Goal: Answer question/provide support: Share knowledge or assist other users

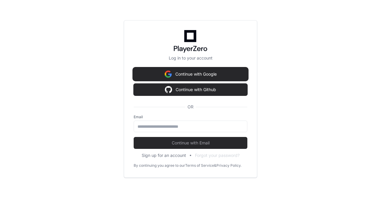
click at [185, 73] on button "Continue with Google" at bounding box center [190, 74] width 114 height 12
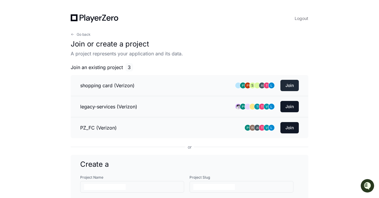
click at [290, 85] on button "Join" at bounding box center [290, 85] width 18 height 11
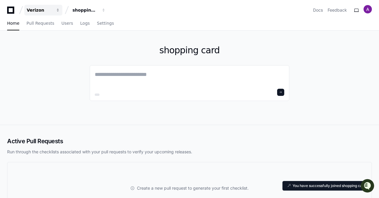
click at [41, 12] on div "Verizon" at bounding box center [40, 10] width 26 height 6
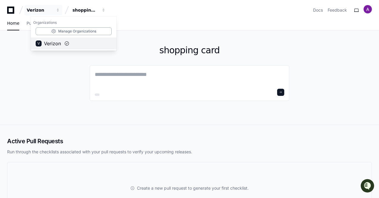
click at [55, 44] on span "Verizon" at bounding box center [52, 43] width 17 height 7
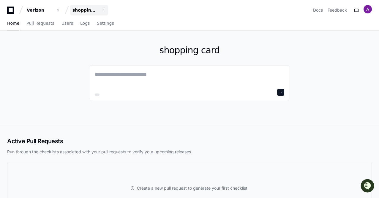
click at [104, 10] on span "button" at bounding box center [104, 10] width 4 height 4
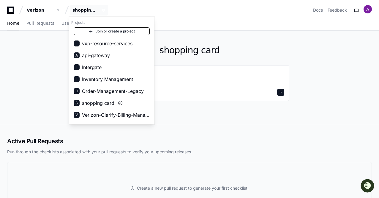
click at [101, 31] on link "Join or create a project" at bounding box center [112, 31] width 76 height 8
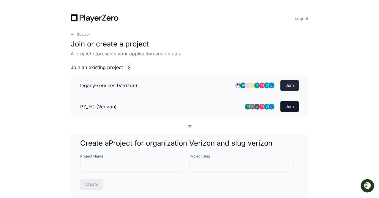
click at [290, 86] on button "Join" at bounding box center [290, 85] width 18 height 11
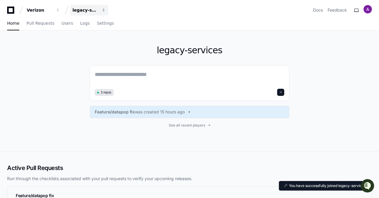
click at [90, 9] on div "legacy-services" at bounding box center [86, 10] width 26 height 6
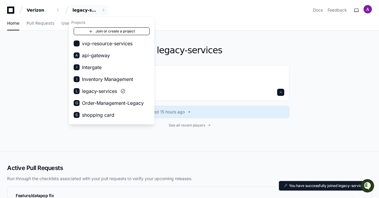
click at [97, 32] on link "Join or create a project" at bounding box center [112, 31] width 76 height 8
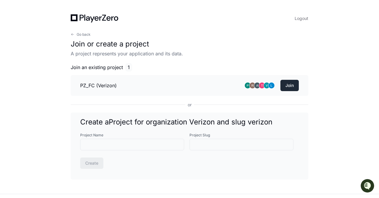
click at [291, 86] on button "Join" at bounding box center [290, 85] width 18 height 11
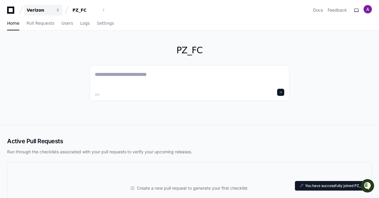
click at [37, 10] on div "Verizon" at bounding box center [40, 10] width 26 height 6
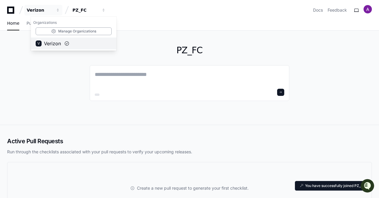
click at [50, 43] on span "Verizon" at bounding box center [52, 43] width 17 height 7
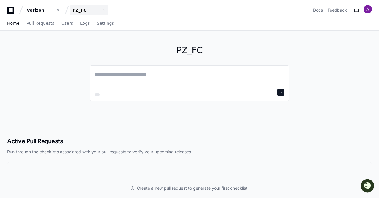
click at [103, 10] on span "button" at bounding box center [104, 10] width 4 height 4
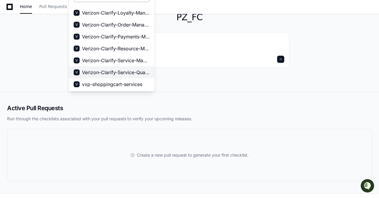
scroll to position [122, 0]
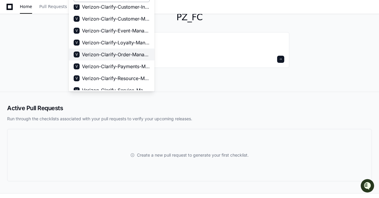
click at [108, 51] on span "Verizon-Clarify-Order-Management" at bounding box center [116, 54] width 68 height 7
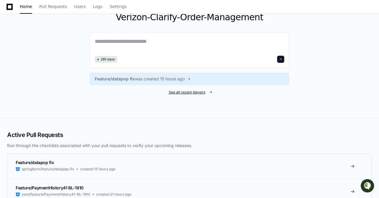
click at [194, 91] on span "See all recent players" at bounding box center [187, 92] width 37 height 5
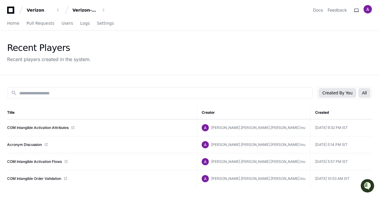
click at [364, 92] on button "All" at bounding box center [365, 93] width 12 height 10
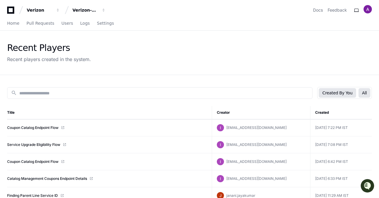
click at [333, 92] on button "Created By You" at bounding box center [337, 93] width 37 height 10
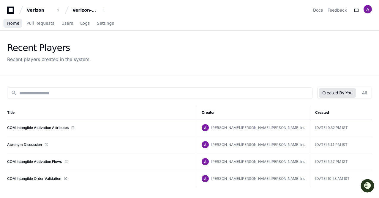
click at [14, 24] on span "Home" at bounding box center [13, 23] width 12 height 4
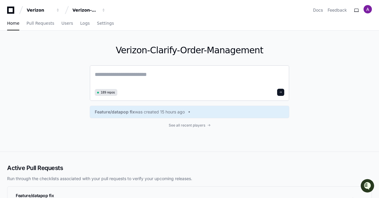
click at [103, 75] on textarea at bounding box center [190, 78] width 190 height 17
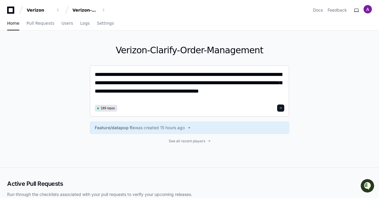
paste textarea "**********"
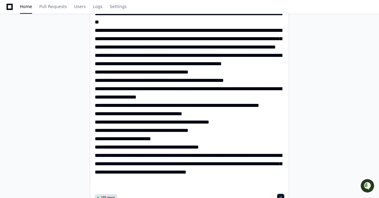
scroll to position [149, 0]
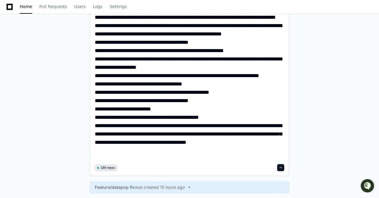
type textarea "**********"
click at [281, 167] on span at bounding box center [280, 167] width 3 height 3
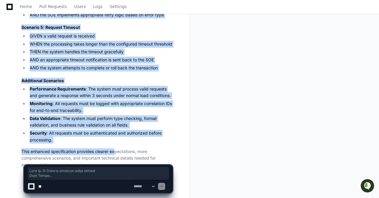
scroll to position [923, 0]
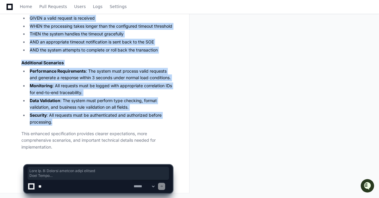
drag, startPoint x: 22, startPoint y: 52, endPoint x: 58, endPoint y: 121, distance: 78.4
copy article "Step No. 1: Receive product order request User Story "As the jBPM workflow syst…"
click at [52, 187] on textarea at bounding box center [84, 186] width 95 height 13
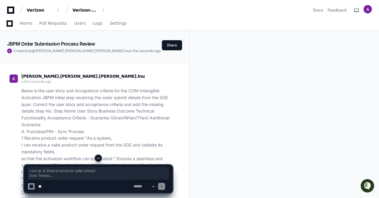
scroll to position [59, 0]
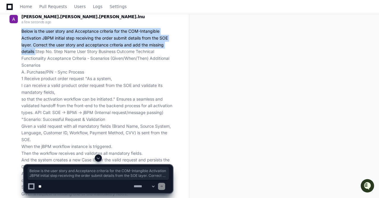
drag, startPoint x: 22, startPoint y: 32, endPoint x: 35, endPoint y: 55, distance: 26.1
click at [35, 55] on p "Below is the user story and Acceptance criteria for the COM-Intangible Activati…" at bounding box center [96, 133] width 151 height 210
copy p "Below is the user story and Acceptance criteria for the COM-Intangible Activati…"
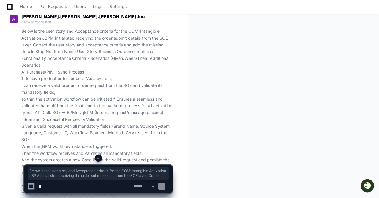
click at [47, 188] on textarea at bounding box center [84, 186] width 95 height 13
paste textarea "**********"
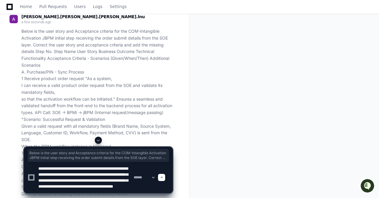
scroll to position [0, 0]
click at [98, 141] on span at bounding box center [98, 140] width 5 height 5
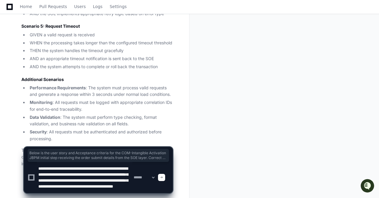
scroll to position [863, 0]
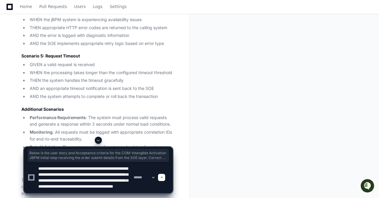
drag, startPoint x: 51, startPoint y: 181, endPoint x: 61, endPoint y: 182, distance: 10.7
click at [61, 182] on textarea at bounding box center [84, 177] width 95 height 31
click at [76, 180] on textarea at bounding box center [84, 177] width 95 height 31
click at [102, 186] on textarea at bounding box center [84, 177] width 95 height 31
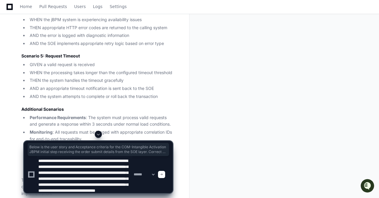
scroll to position [8, 0]
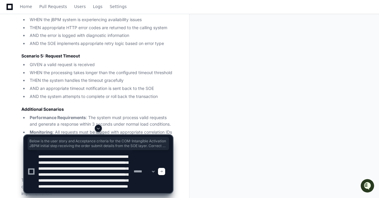
click at [68, 179] on textarea at bounding box center [84, 171] width 95 height 43
click at [81, 188] on textarea at bounding box center [84, 171] width 95 height 43
paste textarea "**********"
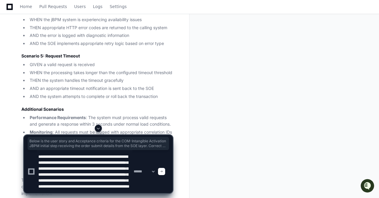
type textarea "**********"
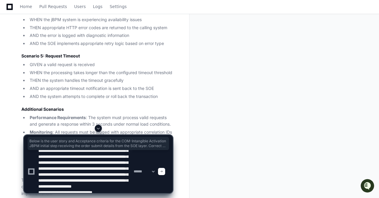
scroll to position [91, 0]
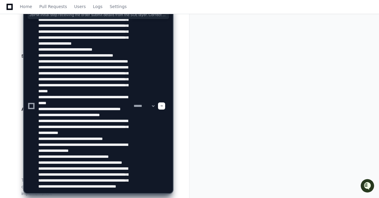
click at [87, 192] on textarea at bounding box center [84, 106] width 95 height 174
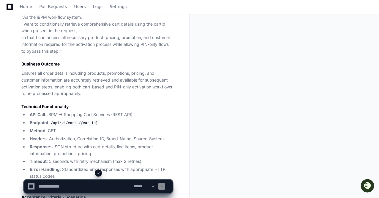
scroll to position [1334, 0]
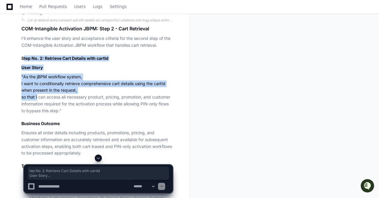
drag, startPoint x: 23, startPoint y: 70, endPoint x: 36, endPoint y: 110, distance: 41.4
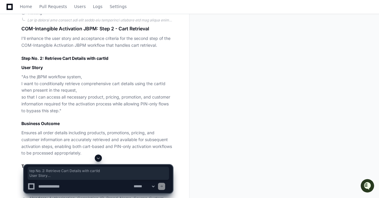
click at [22, 61] on h2 "Step No. 2: Retrieve Cart Details with cartId" at bounding box center [96, 58] width 151 height 6
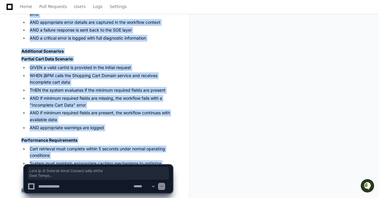
scroll to position [1988, 0]
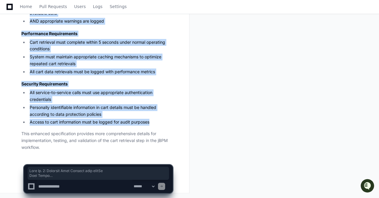
drag, startPoint x: 22, startPoint y: 70, endPoint x: 155, endPoint y: 123, distance: 143.2
copy article "Step No. 2: Retrieve Cart Details with cartId User Story "As the jBPM workflow …"
click at [83, 94] on li "All service-to-service calls must use appropriate authentication credentials" at bounding box center [100, 96] width 145 height 14
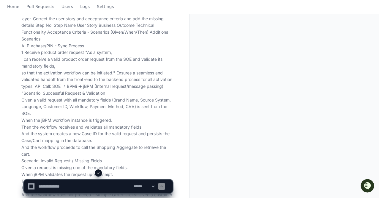
scroll to position [0, 0]
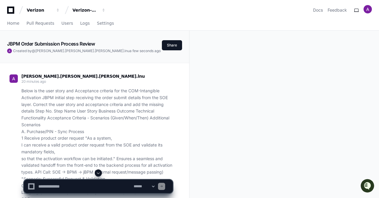
click at [37, 76] on span "[PERSON_NAME].[PERSON_NAME].[PERSON_NAME].lnu" at bounding box center [82, 76] width 123 height 5
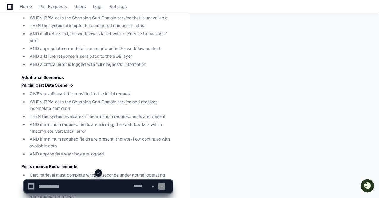
scroll to position [1988, 0]
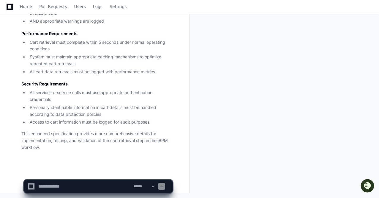
click at [98, 173] on app-app-chat-input "**********" at bounding box center [98, 181] width 149 height 24
click at [49, 186] on textarea at bounding box center [84, 186] width 95 height 13
paste textarea "**********"
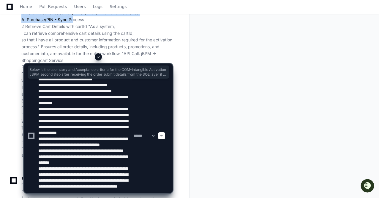
scroll to position [1126, 0]
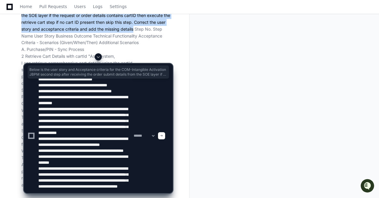
drag, startPoint x: 22, startPoint y: 45, endPoint x: 134, endPoint y: 44, distance: 111.8
click at [134, 44] on p "Below is the user story and Acceptance criteria for the COM-Intangible Activati…" at bounding box center [96, 93] width 151 height 189
copy p "Below is the user story and Acceptance criteria for the COM-Intangible Activati…"
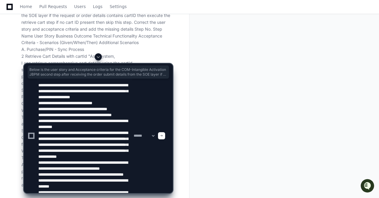
click at [39, 87] on textarea at bounding box center [84, 135] width 95 height 114
paste textarea "**********"
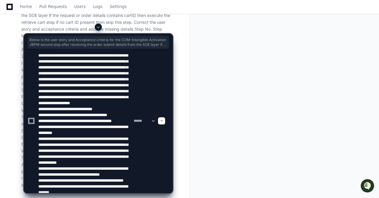
drag, startPoint x: 65, startPoint y: 68, endPoint x: 51, endPoint y: 67, distance: 14.3
click at [51, 67] on textarea at bounding box center [84, 121] width 95 height 144
click at [95, 84] on textarea at bounding box center [84, 121] width 95 height 144
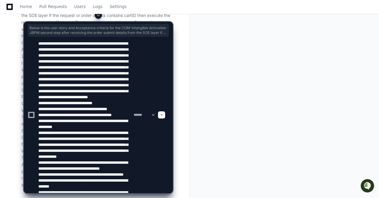
click at [60, 78] on textarea at bounding box center [84, 115] width 95 height 156
drag, startPoint x: 114, startPoint y: 86, endPoint x: 46, endPoint y: 92, distance: 68.0
click at [46, 92] on textarea at bounding box center [84, 115] width 95 height 156
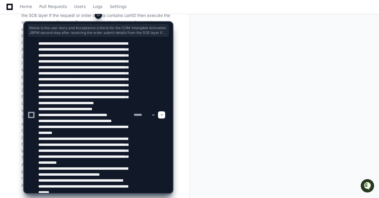
click at [120, 86] on textarea at bounding box center [84, 115] width 95 height 156
click at [68, 108] on textarea at bounding box center [84, 115] width 95 height 156
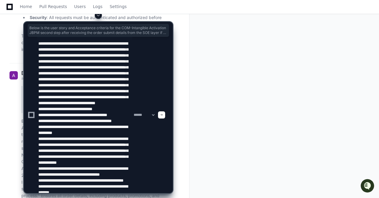
type textarea "**********"
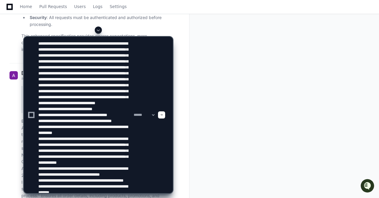
click at [163, 115] on span at bounding box center [161, 114] width 3 height 3
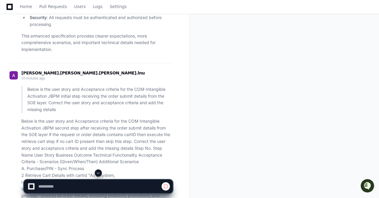
click at [98, 174] on span at bounding box center [98, 172] width 5 height 5
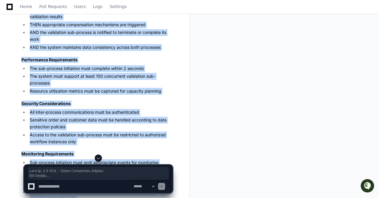
scroll to position [3155, 0]
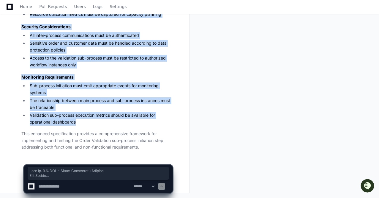
drag, startPoint x: 22, startPoint y: 85, endPoint x: 78, endPoint y: 122, distance: 66.9
copy article "Step No. 3.1: COM - Order Validation Request User Story "As the jBPM workflow s…"
click at [75, 91] on li "Sub-process initiation must emit appropriate events for monitoring systems" at bounding box center [100, 89] width 145 height 14
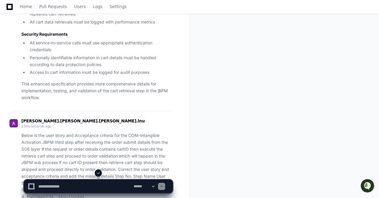
scroll to position [2114, 0]
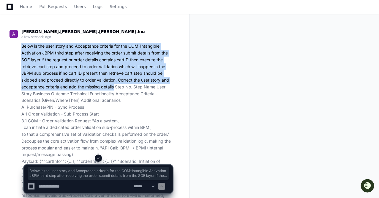
drag, startPoint x: 21, startPoint y: 59, endPoint x: 115, endPoint y: 98, distance: 101.1
click at [115, 98] on p "Below is the user story and Acceptance criteria for the COM-Intangible Activati…" at bounding box center [96, 127] width 151 height 169
copy p "Below is the user story and Acceptance criteria for the COM-Intangible Activati…"
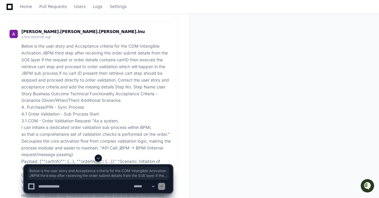
click at [48, 187] on textarea at bounding box center [84, 186] width 95 height 13
paste textarea "**********"
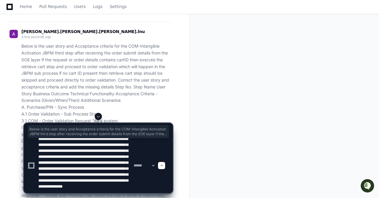
scroll to position [0, 0]
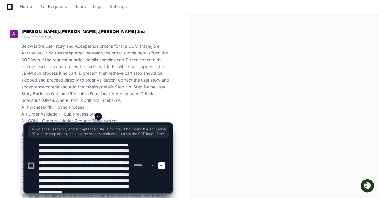
drag, startPoint x: 60, startPoint y: 157, endPoint x: 51, endPoint y: 156, distance: 8.6
click at [51, 156] on textarea at bounding box center [84, 165] width 95 height 55
click at [73, 157] on textarea at bounding box center [84, 165] width 95 height 55
drag, startPoint x: 49, startPoint y: 162, endPoint x: 73, endPoint y: 174, distance: 26.5
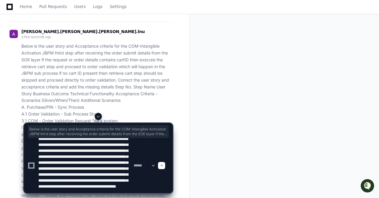
click at [73, 174] on textarea at bounding box center [84, 165] width 95 height 55
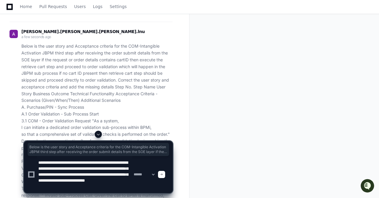
scroll to position [2, 0]
click at [49, 178] on textarea at bounding box center [84, 174] width 95 height 37
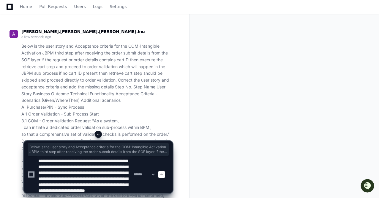
drag, startPoint x: 84, startPoint y: 185, endPoint x: 78, endPoint y: 184, distance: 6.3
click at [78, 184] on textarea at bounding box center [84, 174] width 95 height 37
click at [87, 185] on textarea at bounding box center [84, 174] width 95 height 37
click at [86, 185] on textarea at bounding box center [84, 174] width 95 height 37
click at [87, 183] on textarea at bounding box center [84, 174] width 95 height 37
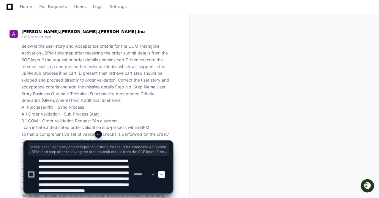
click at [100, 184] on textarea at bounding box center [84, 174] width 95 height 37
click at [85, 183] on textarea at bounding box center [84, 174] width 95 height 37
click at [97, 183] on textarea at bounding box center [84, 174] width 95 height 37
click at [85, 185] on textarea at bounding box center [84, 174] width 95 height 37
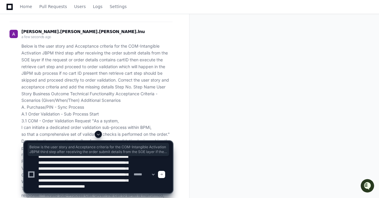
click at [82, 188] on textarea at bounding box center [84, 174] width 95 height 37
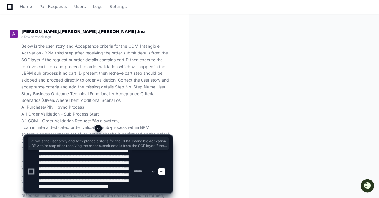
click at [93, 186] on textarea at bounding box center [84, 171] width 95 height 43
click at [127, 187] on textarea at bounding box center [84, 171] width 95 height 43
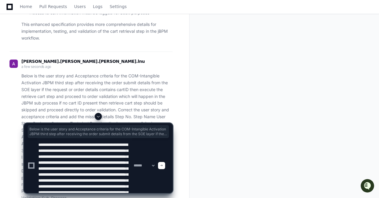
scroll to position [2114, 0]
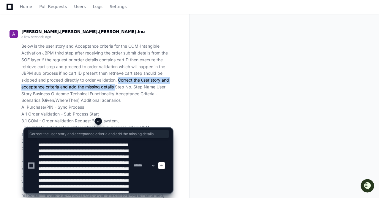
drag, startPoint x: 117, startPoint y: 93, endPoint x: 115, endPoint y: 101, distance: 8.7
click at [115, 101] on p "Below is the user story and Acceptance criteria for the COM-Intangible Activati…" at bounding box center [96, 127] width 151 height 169
copy p "Correct the user story and acceptance criteria and add the missing details"
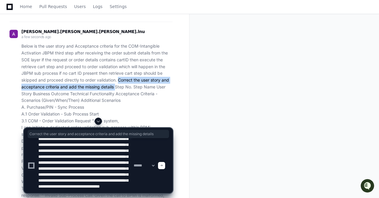
scroll to position [2204, 0]
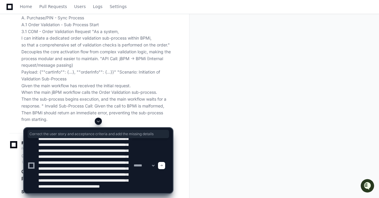
drag, startPoint x: 101, startPoint y: 145, endPoint x: 71, endPoint y: 157, distance: 32.6
click at [69, 157] on textarea at bounding box center [84, 165] width 95 height 55
click at [81, 188] on textarea at bounding box center [84, 165] width 95 height 55
paste textarea "**********"
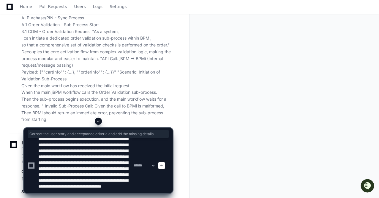
scroll to position [30, 0]
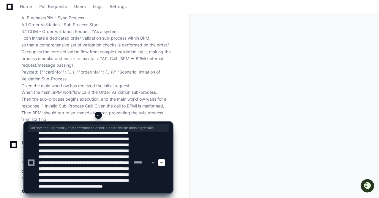
paste textarea "**********"
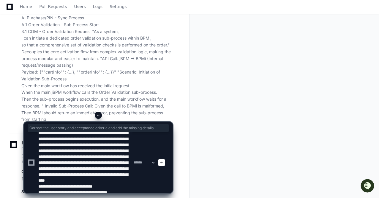
scroll to position [115, 0]
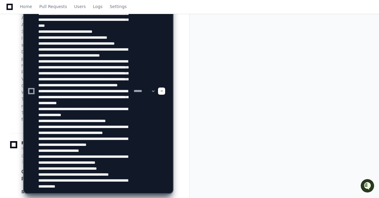
type textarea "**********"
click at [163, 90] on span at bounding box center [161, 90] width 3 height 3
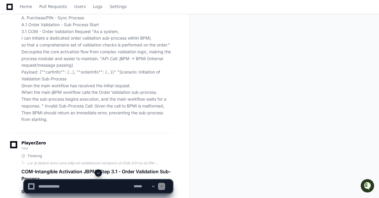
scroll to position [0, 0]
click at [98, 174] on span at bounding box center [98, 172] width 5 height 5
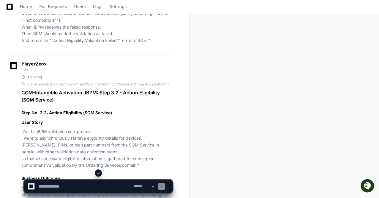
scroll to position [3533, 0]
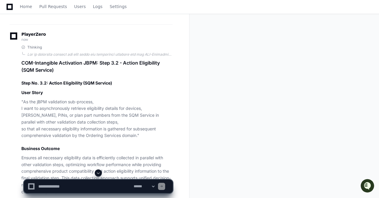
click at [107, 116] on p ""As the jBPM validation sub-process, I want to asynchronously retrieve eligibil…" at bounding box center [96, 118] width 151 height 41
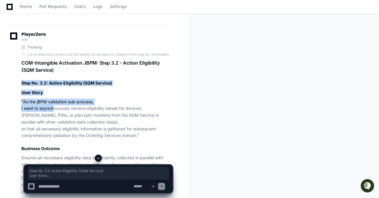
drag, startPoint x: 21, startPoint y: 95, endPoint x: 52, endPoint y: 119, distance: 38.5
click at [22, 86] on h2 "Step No. 3.2: Action Eligibility (SQM Service)" at bounding box center [96, 83] width 151 height 6
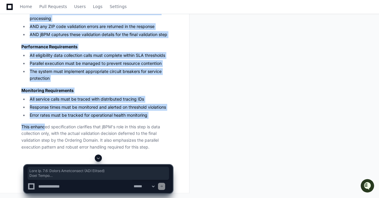
scroll to position [4370, 0]
drag, startPoint x: 21, startPoint y: 95, endPoint x: 149, endPoint y: 114, distance: 129.1
copy article "Step No. 3.2: Action Eligibility (SQM Service) User Story "As the jBPM validati…"
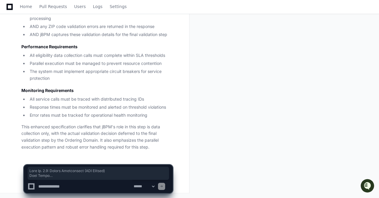
click at [45, 186] on textarea at bounding box center [84, 186] width 95 height 13
type textarea "*"
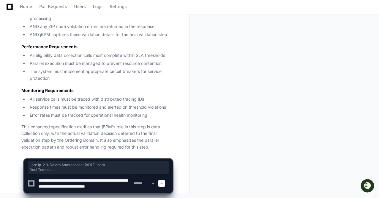
scroll to position [2, 0]
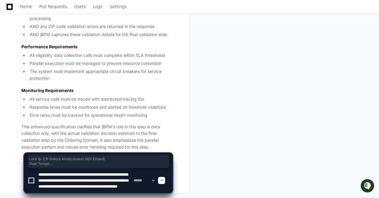
type textarea "**********"
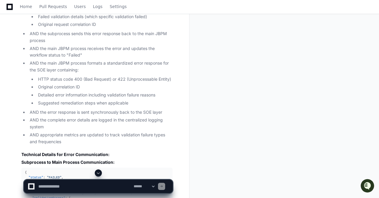
scroll to position [5357, 0]
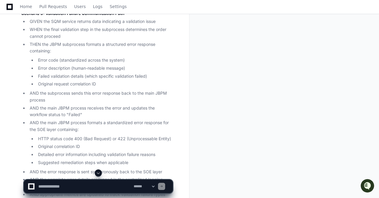
click at [56, 185] on textarea at bounding box center [84, 186] width 95 height 13
paste textarea "**********"
type textarea "**********"
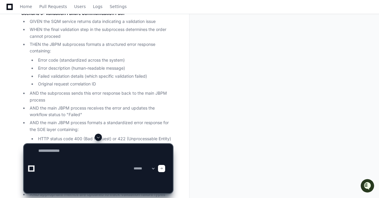
scroll to position [0, 0]
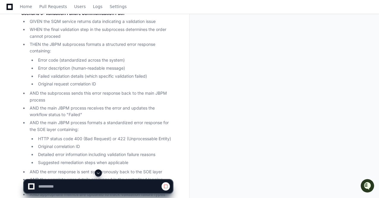
click at [98, 172] on span at bounding box center [98, 172] width 5 height 5
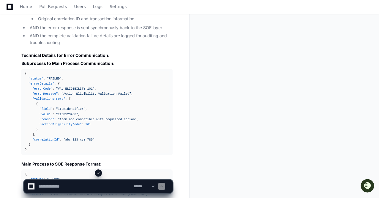
scroll to position [6172, 0]
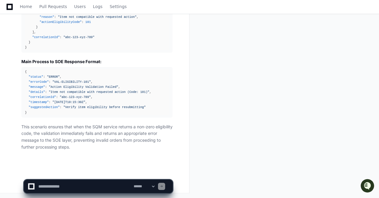
click at [55, 186] on textarea at bounding box center [84, 186] width 95 height 13
click at [156, 186] on select "**********" at bounding box center [144, 186] width 23 height 4
select select "*********"
click at [133, 184] on select "**********" at bounding box center [144, 186] width 23 height 4
click at [51, 186] on textarea at bounding box center [84, 186] width 95 height 13
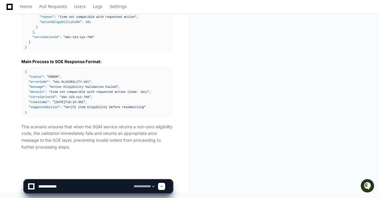
click at [48, 186] on textarea at bounding box center [84, 186] width 95 height 13
click at [74, 186] on textarea at bounding box center [84, 186] width 95 height 13
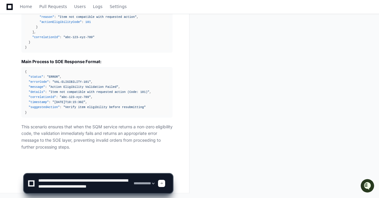
scroll to position [2, 0]
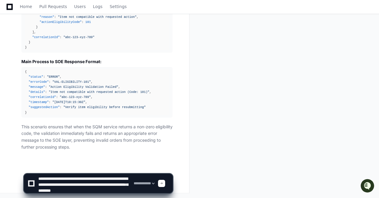
paste textarea "**********"
type textarea "**********"
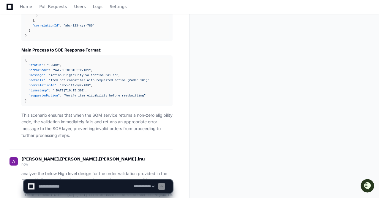
scroll to position [0, 0]
click at [98, 171] on span at bounding box center [98, 172] width 5 height 5
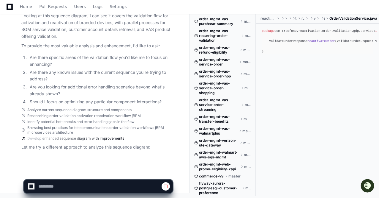
scroll to position [2671, 0]
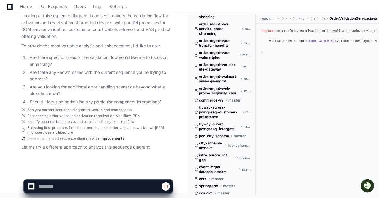
click at [74, 149] on p "Let me try a different approach to analyze this sequence diagram:" at bounding box center [96, 147] width 151 height 7
select select "*********"
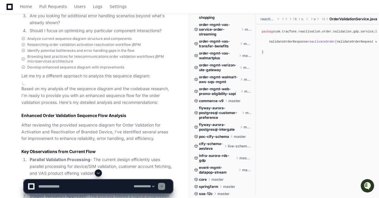
scroll to position [7061, 0]
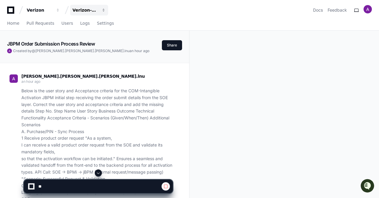
click at [103, 11] on span "button" at bounding box center [104, 10] width 4 height 4
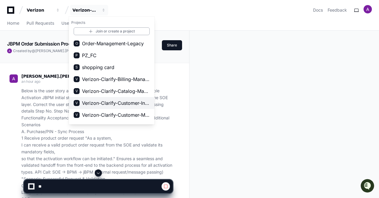
scroll to position [89, 0]
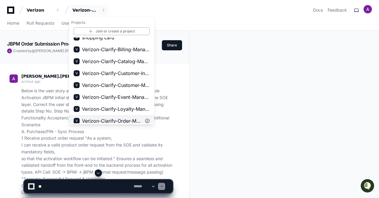
click at [115, 121] on span "Verizon-Clarify-Order-Management" at bounding box center [111, 120] width 59 height 7
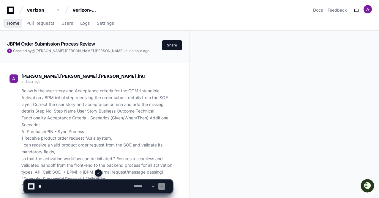
click at [11, 23] on span "Home" at bounding box center [13, 23] width 12 height 4
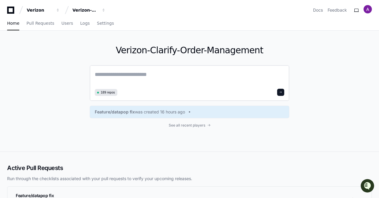
click at [106, 92] on span "189 repos" at bounding box center [108, 92] width 14 height 4
click at [181, 126] on span "See all recent players" at bounding box center [187, 125] width 37 height 5
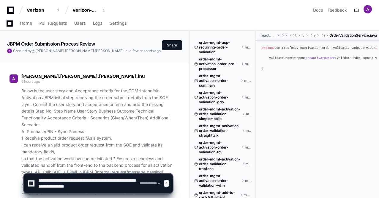
select select "*********"
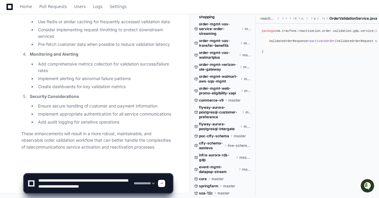
scroll to position [2, 0]
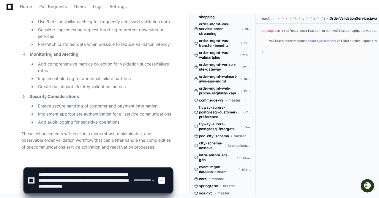
click at [66, 192] on textarea at bounding box center [84, 180] width 95 height 25
paste textarea "**********"
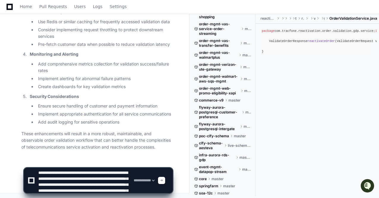
scroll to position [91, 0]
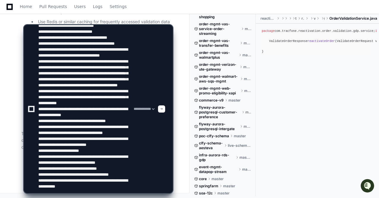
type textarea "**********"
click at [163, 109] on span at bounding box center [161, 108] width 3 height 3
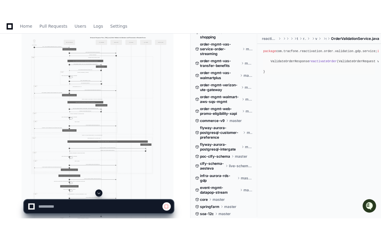
scroll to position [7213, 0]
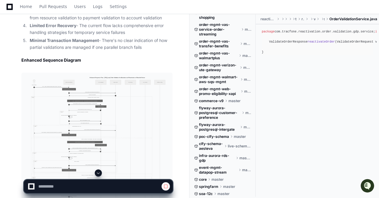
click at [90, 63] on h3 "Enhanced Sequence Diagram" at bounding box center [96, 60] width 151 height 6
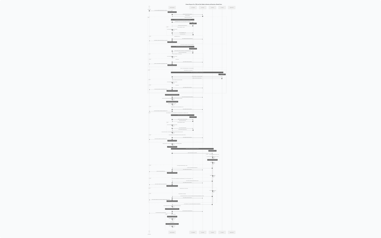
click at [185, 106] on img at bounding box center [190, 119] width 381 height 238
click at [209, 62] on img at bounding box center [190, 119] width 381 height 238
click at [325, 37] on div "package com.tracfone.reactivation.order.validation.gdp.service; import com.fast…" at bounding box center [319, 42] width 112 height 26
select select "*********"
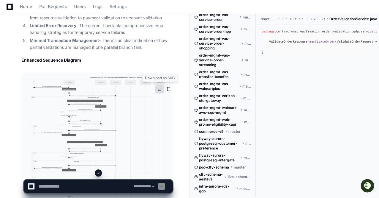
click at [160, 89] on button at bounding box center [159, 88] width 9 height 9
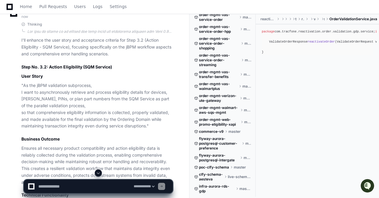
scroll to position [8298, 0]
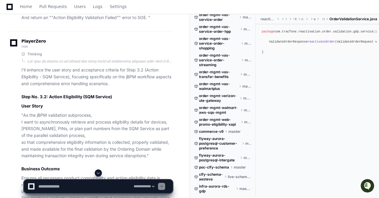
click at [74, 186] on textarea at bounding box center [84, 186] width 95 height 13
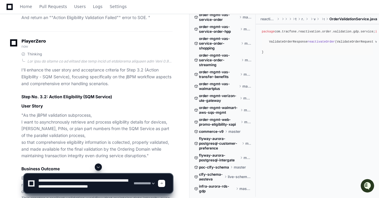
scroll to position [2, 0]
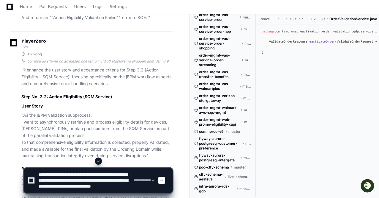
paste textarea "**********"
type textarea "**********"
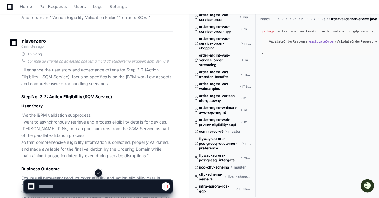
scroll to position [0, 0]
click at [98, 173] on span at bounding box center [98, 172] width 5 height 5
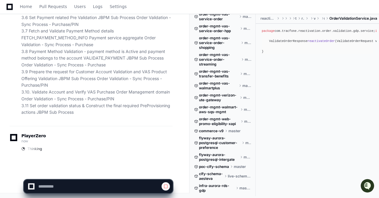
select select "*********"
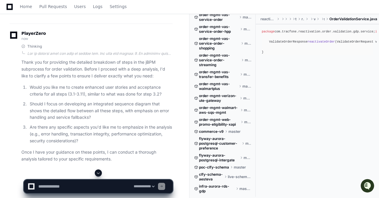
scroll to position [9907, 0]
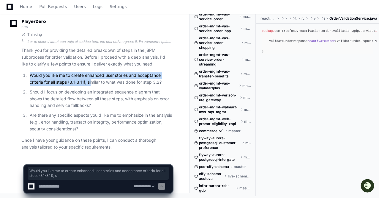
drag, startPoint x: 29, startPoint y: 75, endPoint x: 90, endPoint y: 81, distance: 61.3
click at [90, 81] on p "Would you like me to create enhanced user stories and acceptance criteria for a…" at bounding box center [101, 79] width 143 height 14
click at [84, 81] on p "Would you like me to create enhanced user stories and acceptance criteria for a…" at bounding box center [101, 79] width 143 height 14
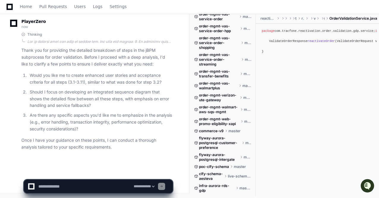
click at [53, 186] on textarea at bounding box center [84, 186] width 95 height 13
type textarea "*"
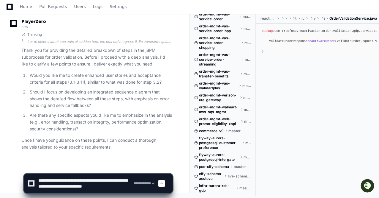
scroll to position [2, 0]
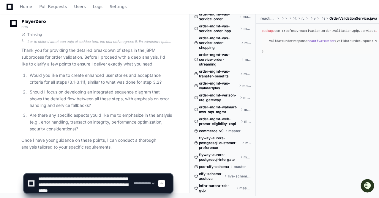
click at [122, 189] on textarea at bounding box center [84, 183] width 95 height 19
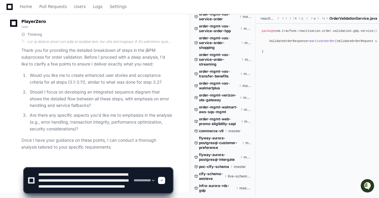
scroll to position [8, 0]
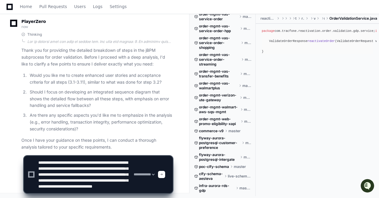
click at [65, 191] on textarea at bounding box center [84, 174] width 95 height 37
paste textarea "**********"
type textarea "**********"
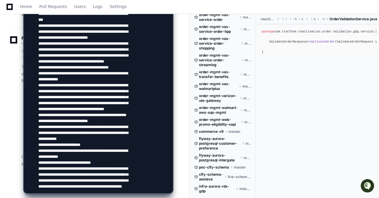
scroll to position [9907, 0]
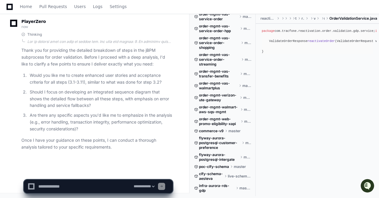
scroll to position [0, 0]
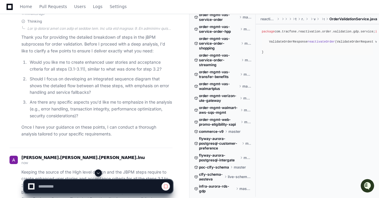
click at [98, 173] on span at bounding box center [98, 172] width 5 height 5
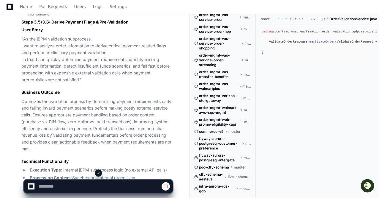
scroll to position [14237, 0]
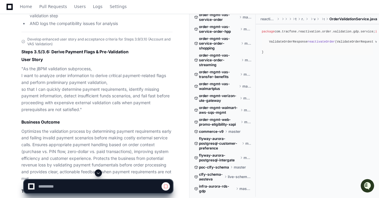
select select "*********"
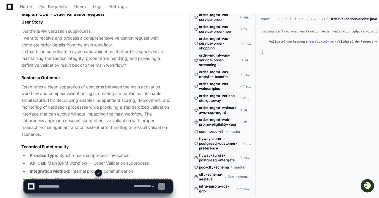
scroll to position [11360, 0]
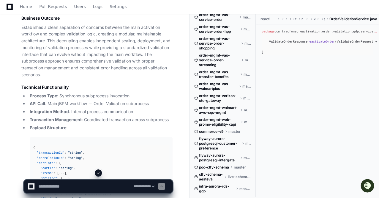
click at [51, 186] on textarea at bounding box center [84, 186] width 95 height 13
type textarea "**********"
click at [98, 172] on span at bounding box center [98, 172] width 5 height 5
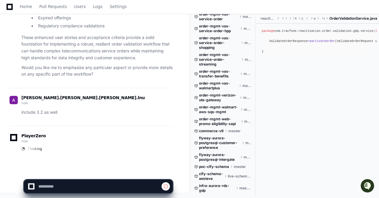
select select "*********"
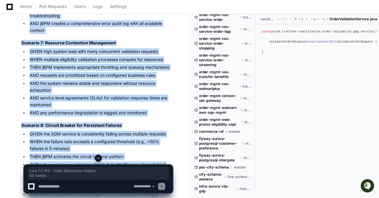
scroll to position [19872, 0]
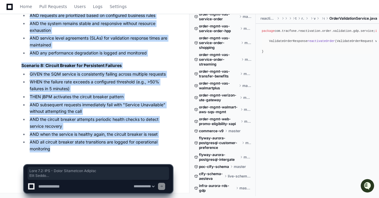
drag, startPoint x: 22, startPoint y: 74, endPoint x: 58, endPoint y: 149, distance: 83.8
copy div "Step 3.1: COM - Order Validation Request User Story "As the jBPM validation sub…"
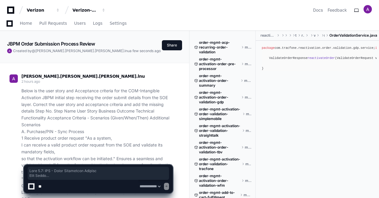
select select "*********"
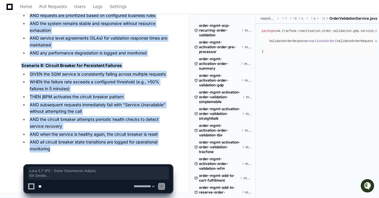
scroll to position [2631, 0]
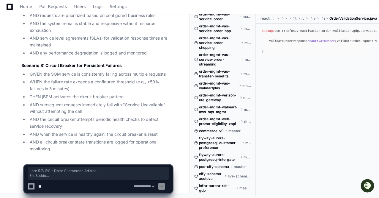
click at [67, 186] on textarea at bounding box center [84, 186] width 95 height 13
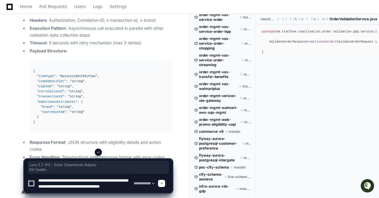
scroll to position [2, 0]
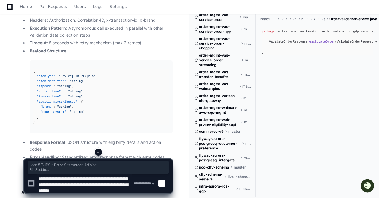
paste textarea "**********"
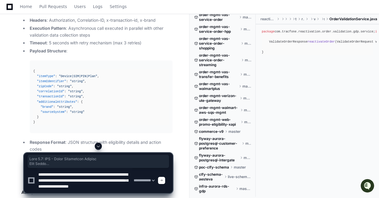
type textarea "**********"
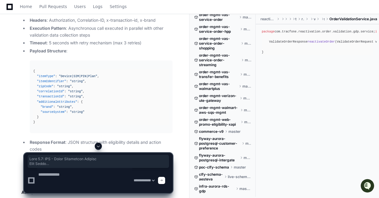
scroll to position [0, 0]
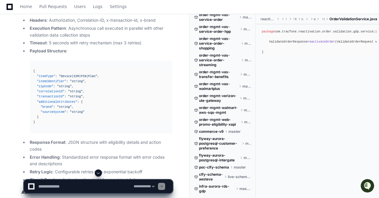
click at [100, 173] on span at bounding box center [98, 172] width 5 height 5
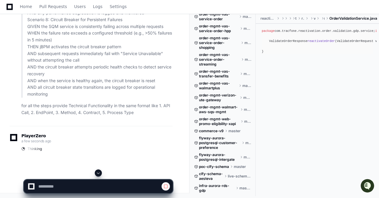
scroll to position [27294, 0]
select select "*********"
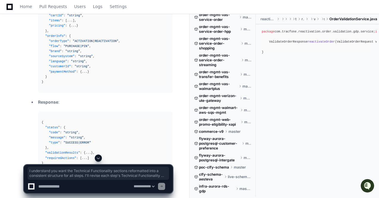
scroll to position [27472, 0]
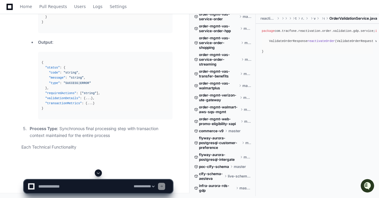
scroll to position [29325, 0]
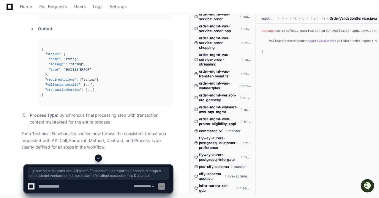
drag, startPoint x: 21, startPoint y: 104, endPoint x: 85, endPoint y: 102, distance: 64.5
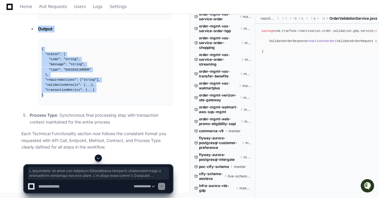
click at [72, 85] on div "{ "status" : { "code" : "string" , "message" : "string" , "type" : "SUCCESS|ERR…" at bounding box center [106, 72] width 128 height 51
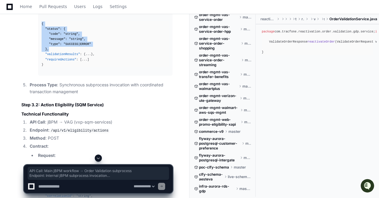
scroll to position [27719, 0]
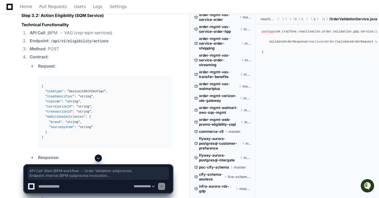
drag, startPoint x: 30, startPoint y: 82, endPoint x: 80, endPoint y: 92, distance: 51.2
copy ol "API Call : Main jBPM workflow → Order Validation subprocess Endpoint : Internal…"
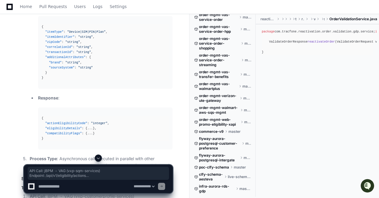
drag, startPoint x: 30, startPoint y: 64, endPoint x: 49, endPoint y: 90, distance: 31.8
click at [49, 90] on ol "API Call : jBPM → VAG (vxp-sqm-services) Endpoint : /api/v1/eligibility/actions…" at bounding box center [96, 69] width 151 height 199
copy ol "API Call : jBPM → VAG (vxp-sqm-services) Endpoint : /api/v1/eligibility/actions…"
click at [49, 87] on li "Contract : Request : { "itemType" : "Device|SIM|PIN|Plan" , "itemIdentifier" : …" at bounding box center [100, 71] width 145 height 155
drag, startPoint x: 51, startPoint y: 88, endPoint x: 33, endPoint y: 67, distance: 27.6
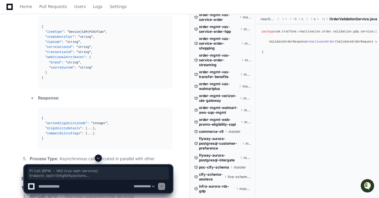
click at [33, 67] on ol "API Call : jBPM → VAG (vxp-sqm-services) Endpoint : /api/v1/eligibility/actions…" at bounding box center [96, 69] width 151 height 199
drag, startPoint x: 30, startPoint y: 63, endPoint x: 55, endPoint y: 98, distance: 43.0
click at [55, 98] on ol "API Call : jBPM → VAG (vxp-sqm-services) Endpoint : /api/v1/eligibility/actions…" at bounding box center [96, 69] width 151 height 199
copy ol "API Call : jBPM → VAG (vxp-sqm-services) Endpoint : /api/v1/eligibility/actions…"
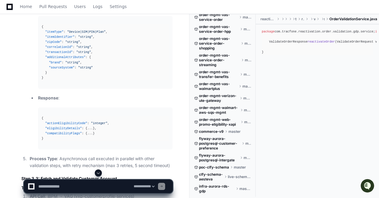
click at [143, 89] on li "Request : { "itemType" : "Device|SIM|PIN|Plan" , "itemIdentifier" : "string" , …" at bounding box center [104, 45] width 136 height 85
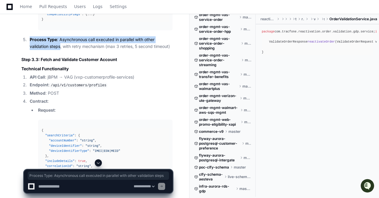
drag, startPoint x: 30, startPoint y: 130, endPoint x: 60, endPoint y: 135, distance: 30.0
click at [60, 50] on li "Process Type : Asynchronous call executed in parallel with other validation ste…" at bounding box center [100, 43] width 145 height 14
copy li "Process Type : Asynchronous call executed in parallel with other validation ste…"
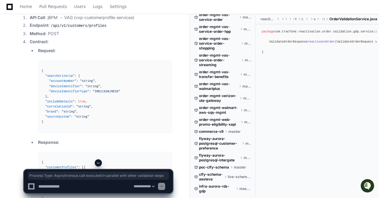
scroll to position [28017, 0]
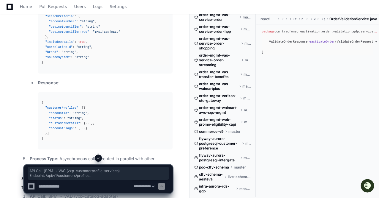
drag, startPoint x: 29, startPoint y: 47, endPoint x: 54, endPoint y: 82, distance: 42.4
click at [54, 82] on ol "API Call : jBPM → VAG (vxp-customerprofile-services) Endpoint : /api/v1/custome…" at bounding box center [96, 62] width 151 height 214
copy ol "API Call : jBPM → VAG (vxp-customerprofile-services) Endpoint : /api/v1/custome…"
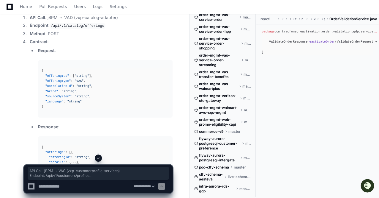
scroll to position [28165, 0]
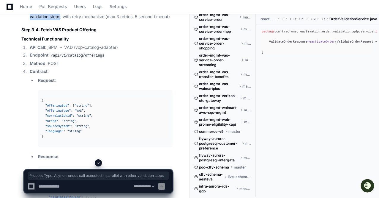
drag, startPoint x: 30, startPoint y: 100, endPoint x: 59, endPoint y: 107, distance: 29.9
click at [59, 20] on li "Process Type : Asynchronous call executed in parallel with other validation ste…" at bounding box center [100, 14] width 145 height 14
copy li "Process Type : Asynchronous call executed in parallel with other validation ste…"
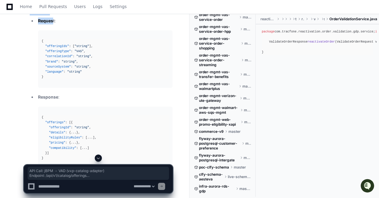
drag, startPoint x: 31, startPoint y: 77, endPoint x: 53, endPoint y: 110, distance: 39.3
click at [53, 110] on ol "API Call : jBPM → VAD (vxp-catalog-adapter) Endpoint : /api/v1/catalog/offering…" at bounding box center [96, 90] width 151 height 211
copy ol "API Call : jBPM → VAD (vxp-catalog-adapter) Endpoint : /api/v1/catalog/offering…"
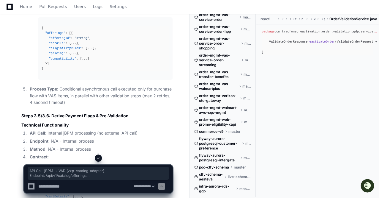
scroll to position [28403, 0]
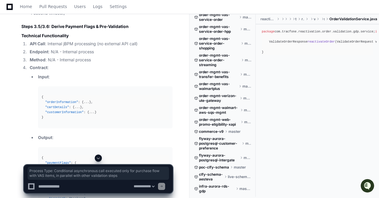
drag, startPoint x: 29, startPoint y: 90, endPoint x: 162, endPoint y: 98, distance: 133.4
click at [162, 17] on li "Process Type : Conditional asynchronous call executed only for purchase flow wi…" at bounding box center [100, 6] width 145 height 20
copy li "Process Type : Conditional asynchronous call executed only for purchase flow wi…"
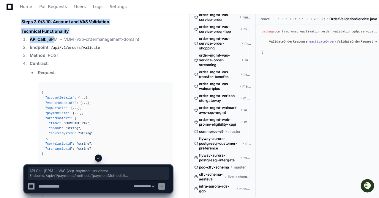
scroll to position [28879, 0]
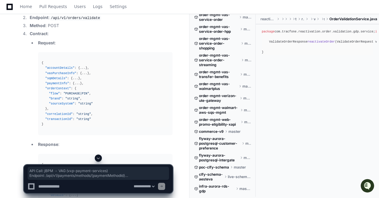
drag, startPoint x: 30, startPoint y: 64, endPoint x: 49, endPoint y: 74, distance: 21.9
copy ol "API Call : jBPM → VAG (vxp-payment-services) Endpoint : /api/v1/payments/method…"
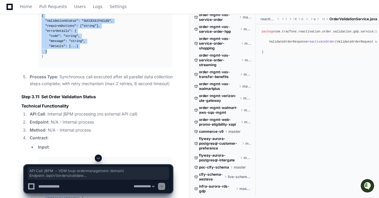
scroll to position [29087, 0]
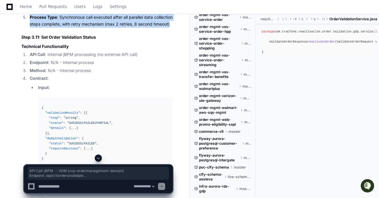
drag, startPoint x: 30, startPoint y: 43, endPoint x: 62, endPoint y: 127, distance: 89.4
copy ol "API Call : jBPM → VDM (vxp-ordermanagement-domain) Endpoint : /api/v1/orders/va…"
click at [98, 159] on span at bounding box center [98, 157] width 5 height 5
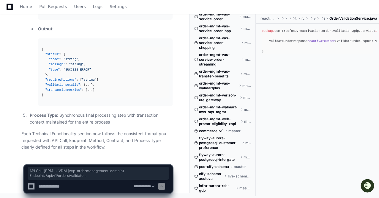
click at [56, 185] on textarea at bounding box center [84, 186] width 95 height 13
type textarea "*"
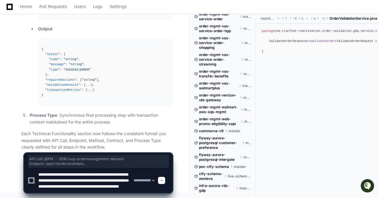
scroll to position [8, 0]
click at [117, 190] on textarea at bounding box center [84, 180] width 95 height 25
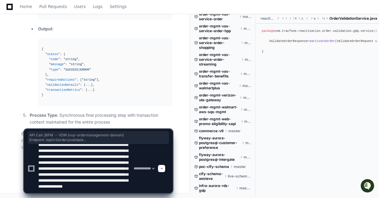
scroll to position [20, 0]
click at [85, 191] on textarea at bounding box center [84, 168] width 95 height 49
click at [109, 191] on textarea at bounding box center [84, 168] width 95 height 49
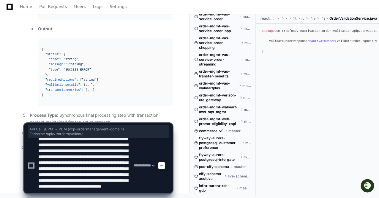
scroll to position [26, 0]
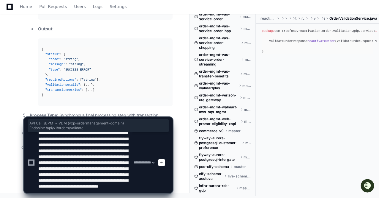
paste textarea "**********"
type textarea "**********"
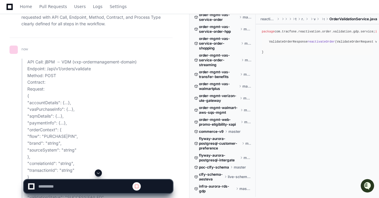
scroll to position [29360, 0]
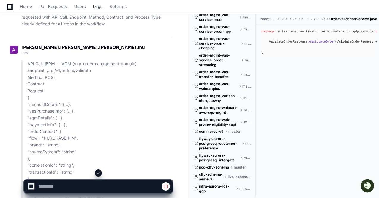
select select "*********"
click at [98, 173] on span at bounding box center [98, 172] width 5 height 5
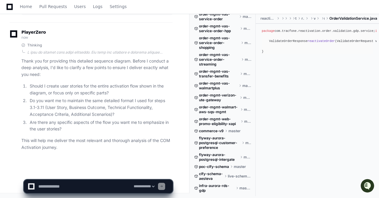
click at [43, 185] on textarea at bounding box center [84, 186] width 95 height 13
click at [45, 188] on textarea at bounding box center [84, 186] width 95 height 13
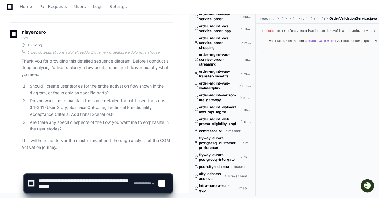
paste textarea "**********"
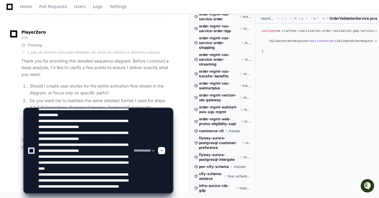
scroll to position [43, 0]
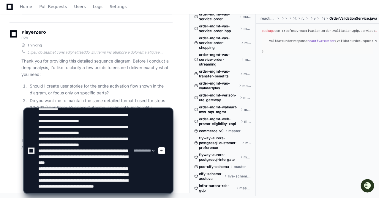
type textarea "**********"
click at [76, 152] on textarea at bounding box center [84, 150] width 95 height 84
click at [71, 131] on textarea at bounding box center [84, 150] width 95 height 84
click at [78, 131] on textarea at bounding box center [84, 150] width 95 height 84
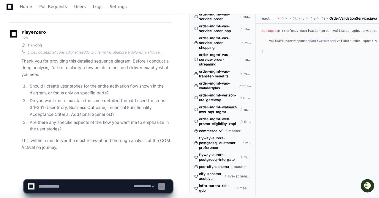
scroll to position [0, 0]
click at [42, 186] on textarea at bounding box center [84, 186] width 95 height 13
paste textarea "**********"
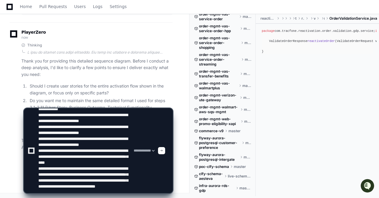
scroll to position [48, 0]
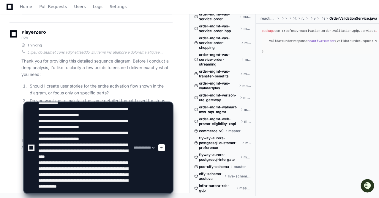
type textarea "**********"
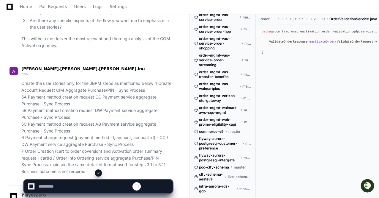
scroll to position [0, 0]
click at [98, 173] on span at bounding box center [98, 172] width 5 height 5
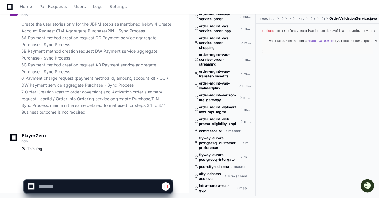
select select "*********"
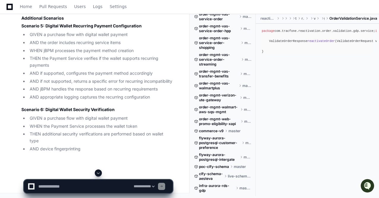
scroll to position [33778, 0]
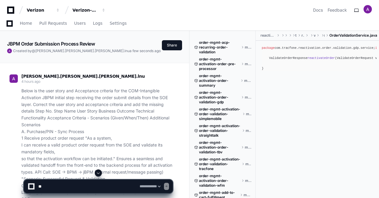
select select "*********"
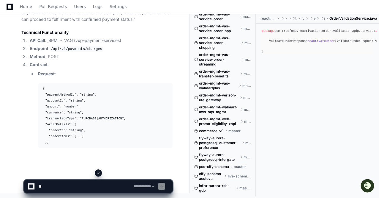
scroll to position [34852, 0]
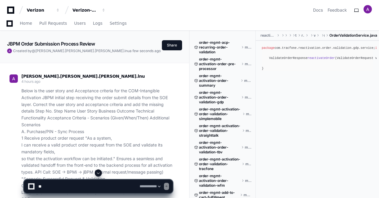
select select "*********"
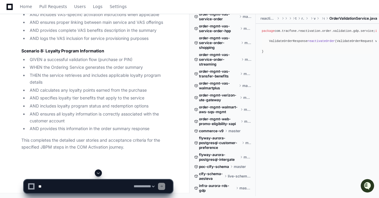
scroll to position [36894, 0]
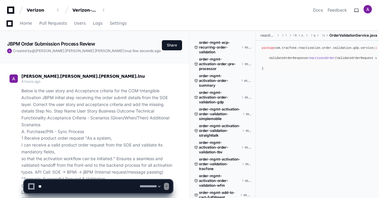
select select "*********"
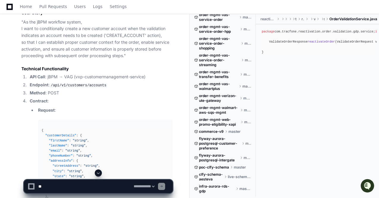
scroll to position [31216, 0]
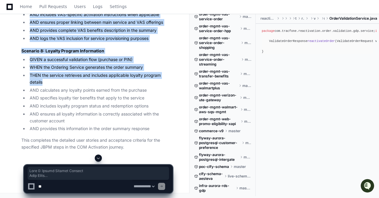
scroll to position [36894, 0]
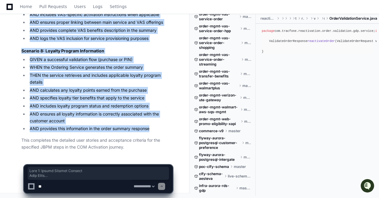
drag, startPoint x: 22, startPoint y: 46, endPoint x: 152, endPoint y: 127, distance: 153.3
copy article "Lore 4: Ipsumd Sitamet Consect Adip Elits "Do eiu tEMP incididu utlabo, E dolo …"
